Goal: Task Accomplishment & Management: Manage account settings

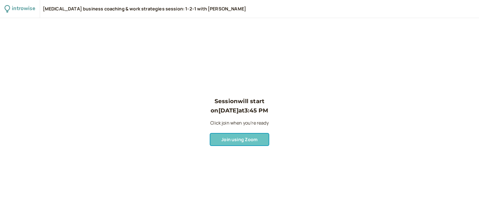
click at [244, 143] on button "Join using Zoom" at bounding box center [239, 140] width 58 height 12
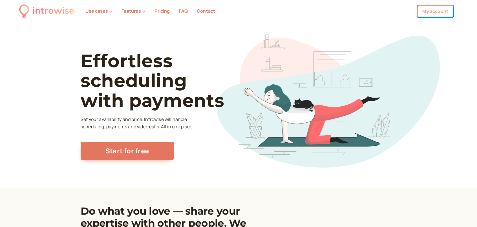
click at [437, 13] on link "My account" at bounding box center [435, 11] width 36 height 12
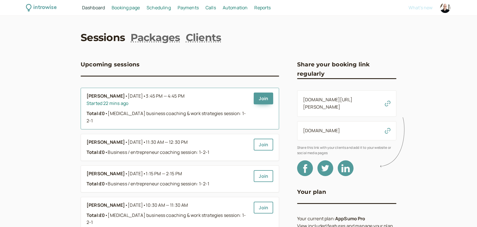
click at [111, 97] on b "[PERSON_NAME]" at bounding box center [105, 96] width 38 height 7
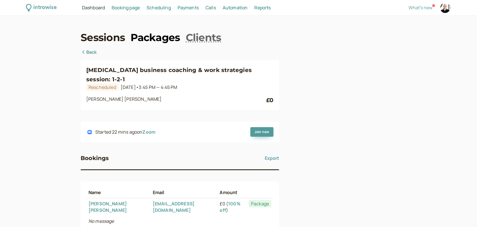
click at [159, 32] on link "Packages" at bounding box center [154, 37] width 49 height 14
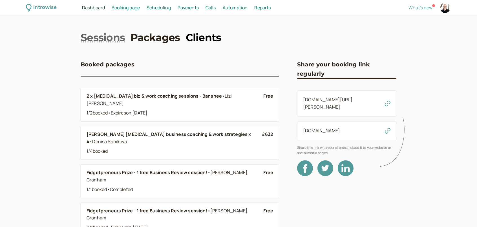
click at [212, 35] on link "Clients" at bounding box center [203, 37] width 35 height 14
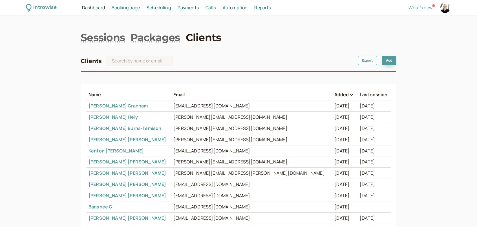
click at [113, 186] on link "[PERSON_NAME]" at bounding box center [126, 184] width 77 height 6
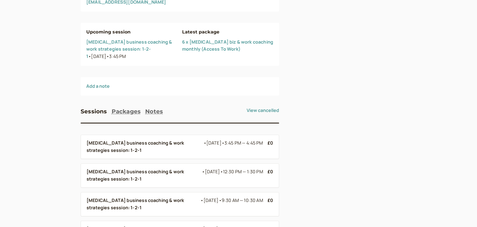
scroll to position [33, 0]
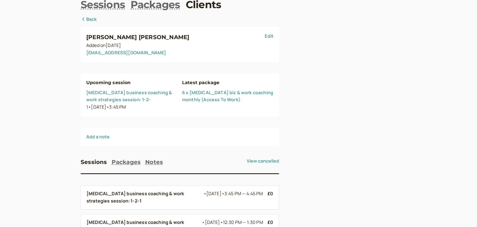
click at [27, 115] on div "introwise Dashboard Dashboard Booking page Booking Scheduling Scheduling Paymen…" at bounding box center [238, 153] width 477 height 373
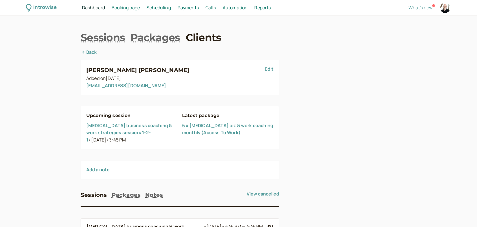
click at [310, 133] on div at bounding box center [346, 203] width 99 height 309
click at [308, 131] on div at bounding box center [346, 203] width 99 height 309
click at [308, 132] on div at bounding box center [346, 203] width 99 height 309
click at [310, 130] on div at bounding box center [346, 203] width 99 height 309
click at [310, 131] on div at bounding box center [346, 203] width 99 height 309
